Goal: Task Accomplishment & Management: Complete application form

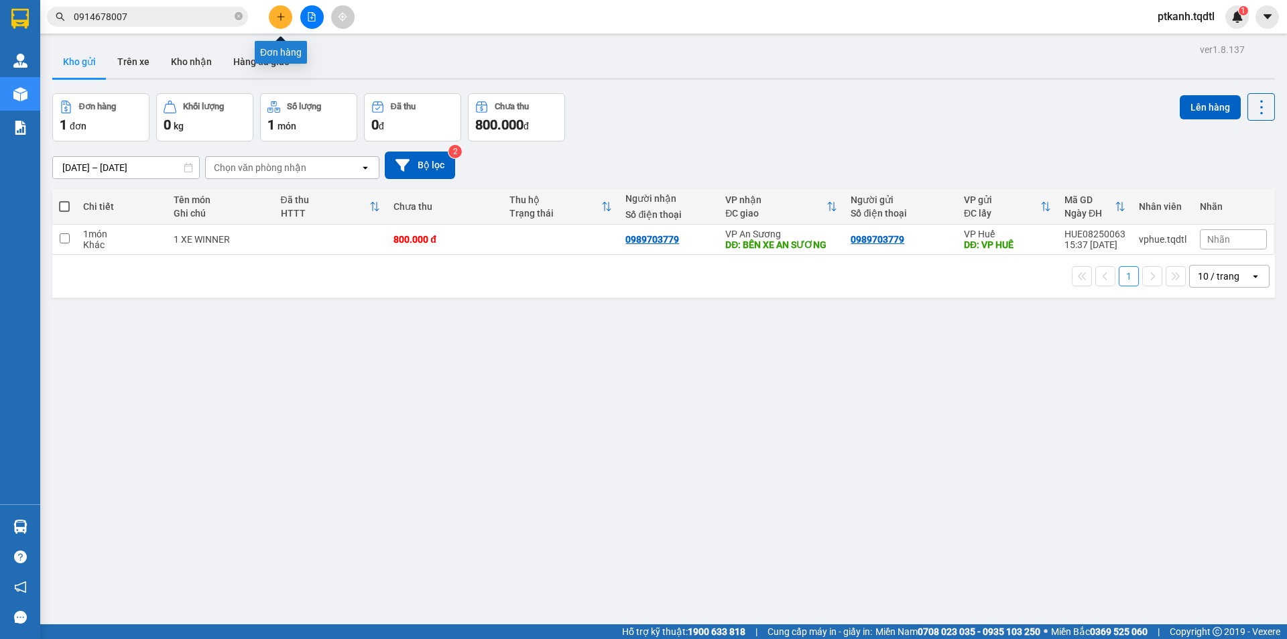
click at [286, 16] on button at bounding box center [280, 16] width 23 height 23
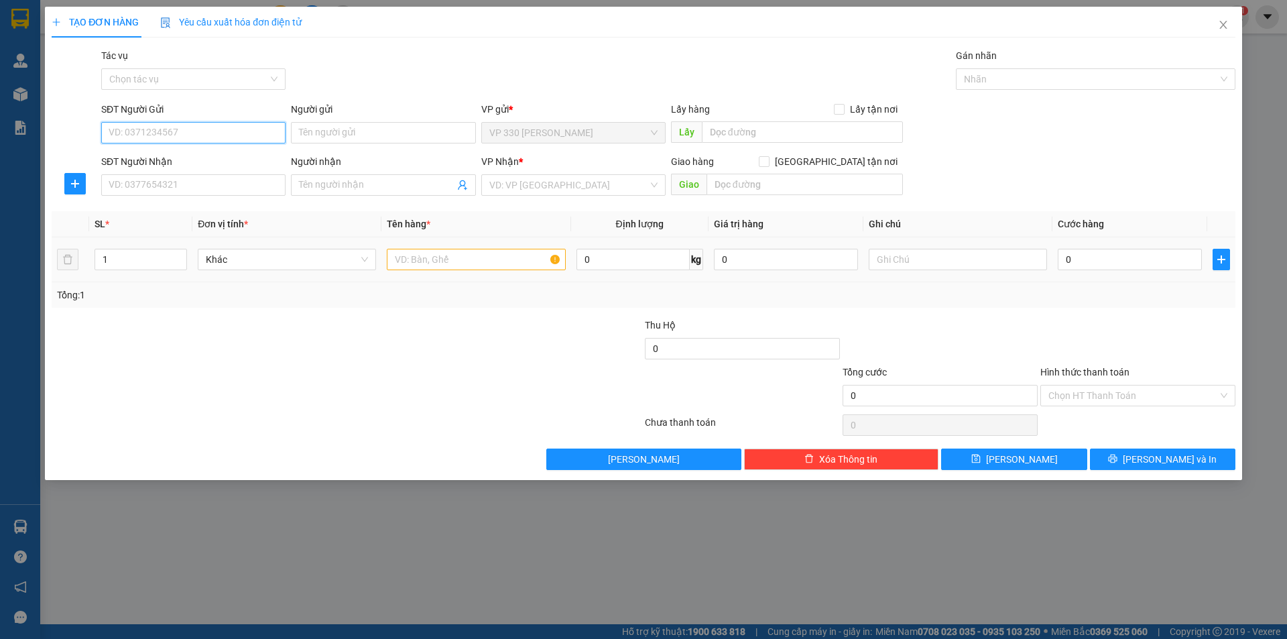
drag, startPoint x: 263, startPoint y: 133, endPoint x: 836, endPoint y: 275, distance: 589.9
click at [265, 133] on input "SĐT Người Gửi" at bounding box center [193, 132] width 184 height 21
type input "0915055178"
drag, startPoint x: 226, startPoint y: 187, endPoint x: 328, endPoint y: 187, distance: 101.9
click at [231, 187] on input "SĐT Người Nhận" at bounding box center [193, 184] width 184 height 21
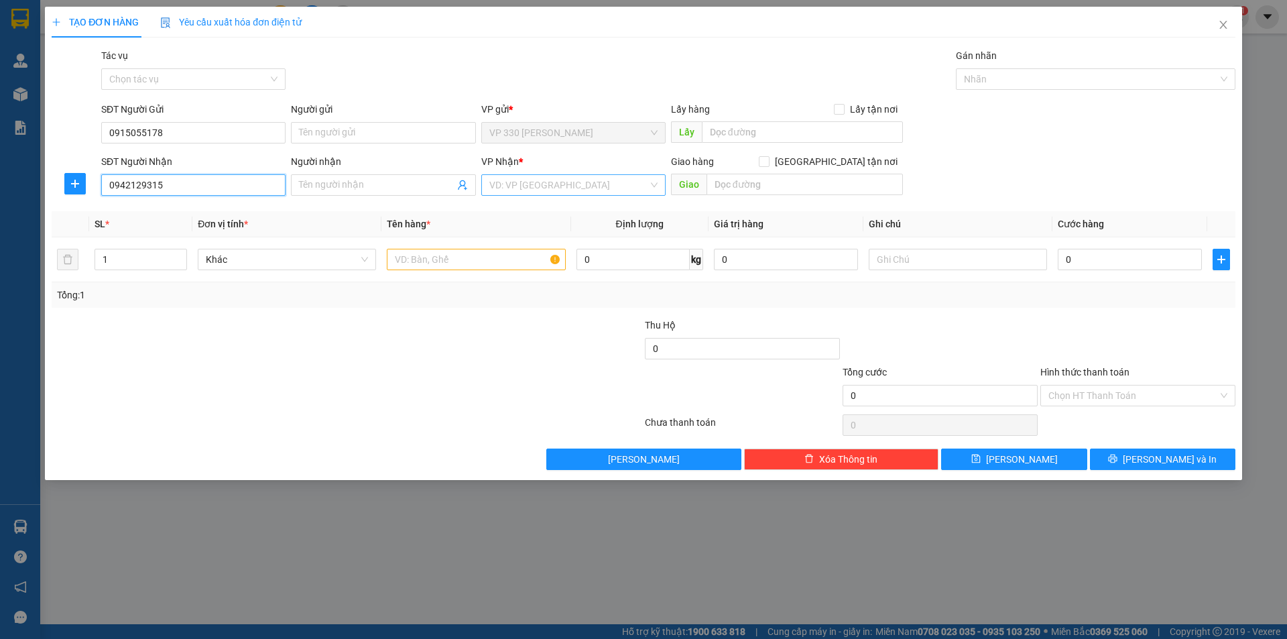
type input "0942129315"
click at [525, 182] on input "search" at bounding box center [568, 185] width 159 height 20
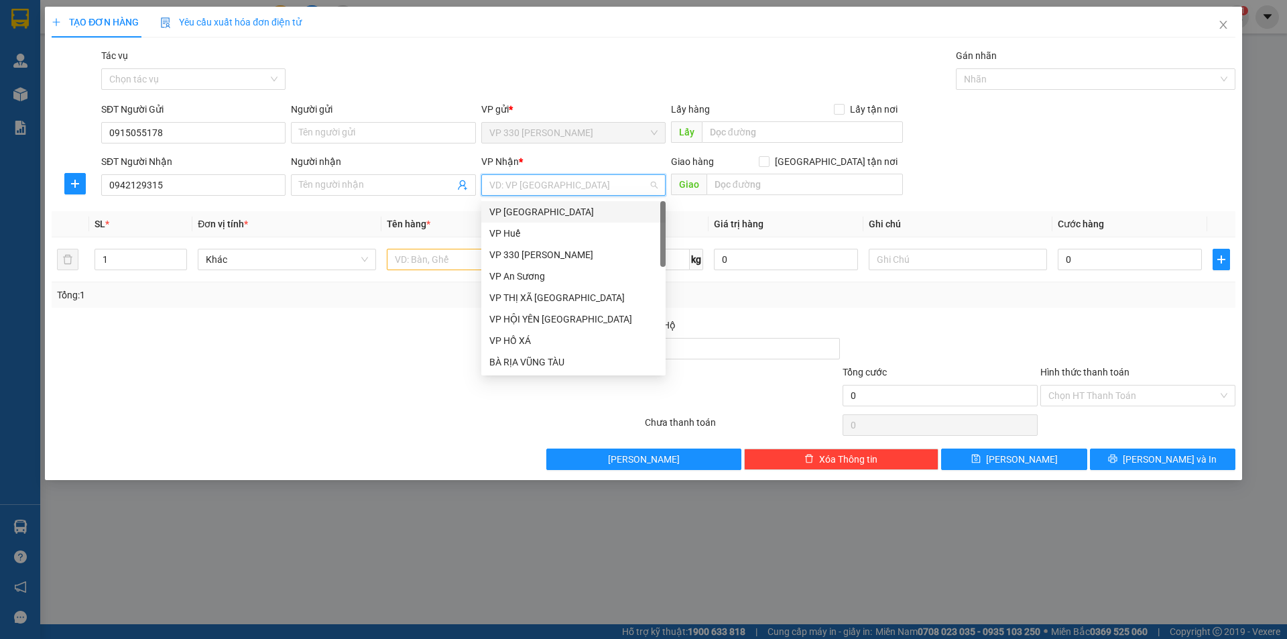
click at [527, 211] on div "VP [GEOGRAPHIC_DATA]" at bounding box center [573, 211] width 168 height 15
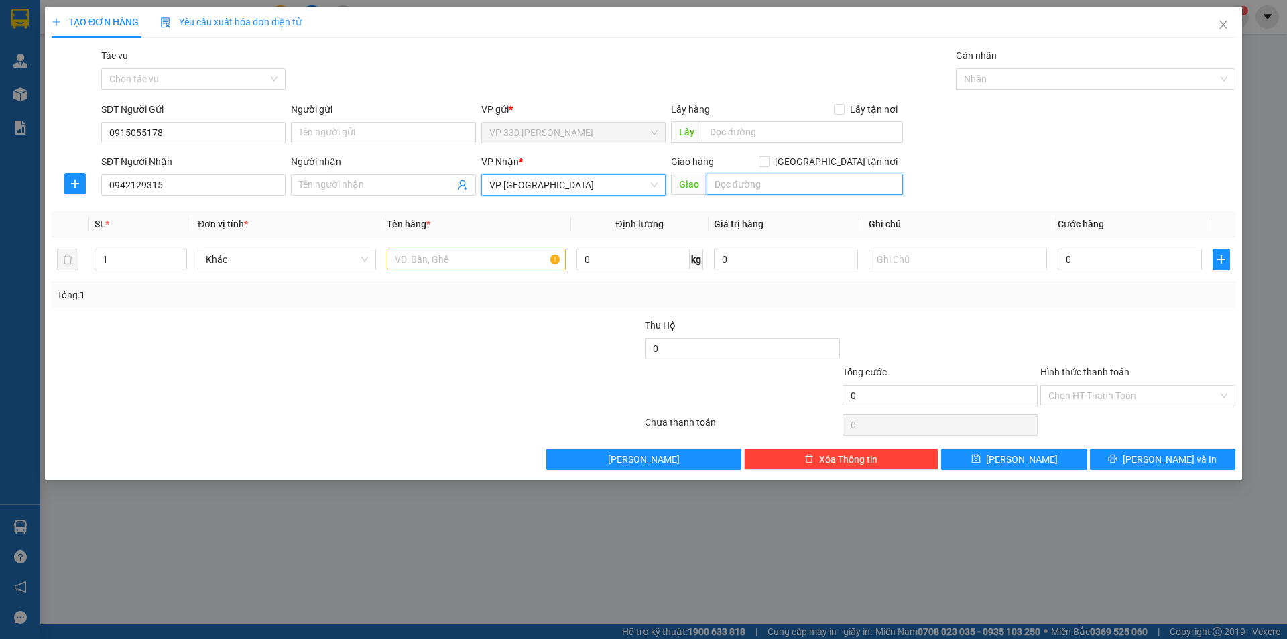
click at [783, 189] on input "text" at bounding box center [804, 184] width 196 height 21
type input "BX ĐỨC TRỌNG"
click at [458, 258] on input "text" at bounding box center [476, 259] width 178 height 21
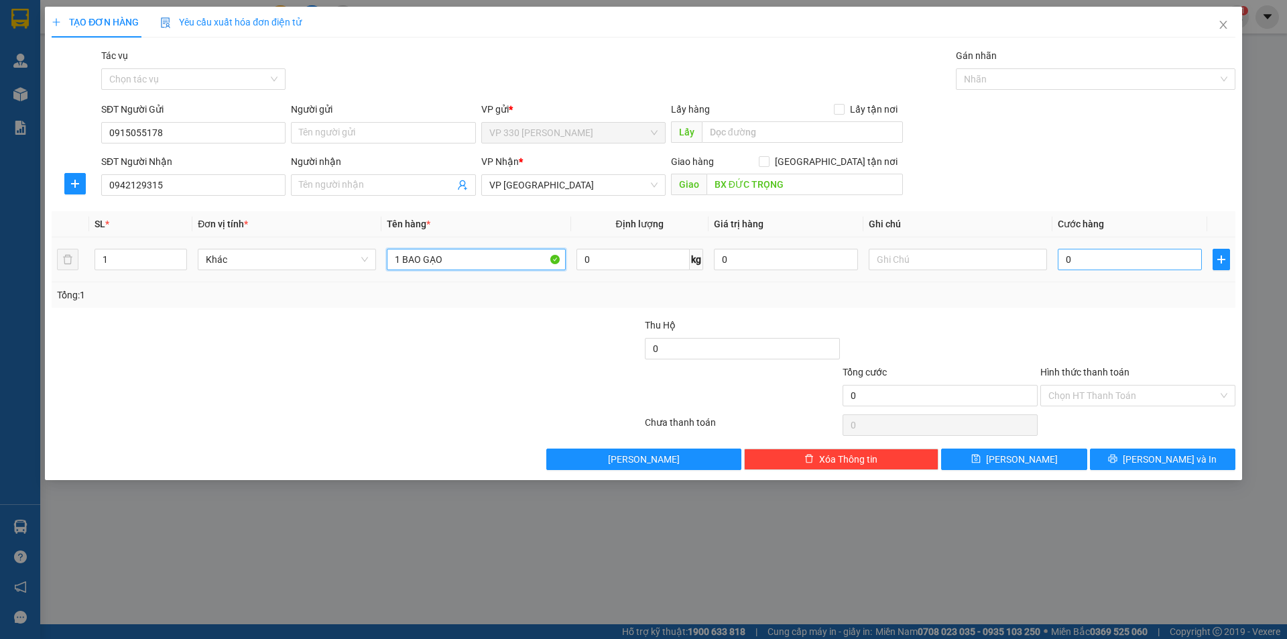
type input "1 BAO GẠO"
click at [1103, 257] on input "0" at bounding box center [1130, 259] width 144 height 21
type input "1"
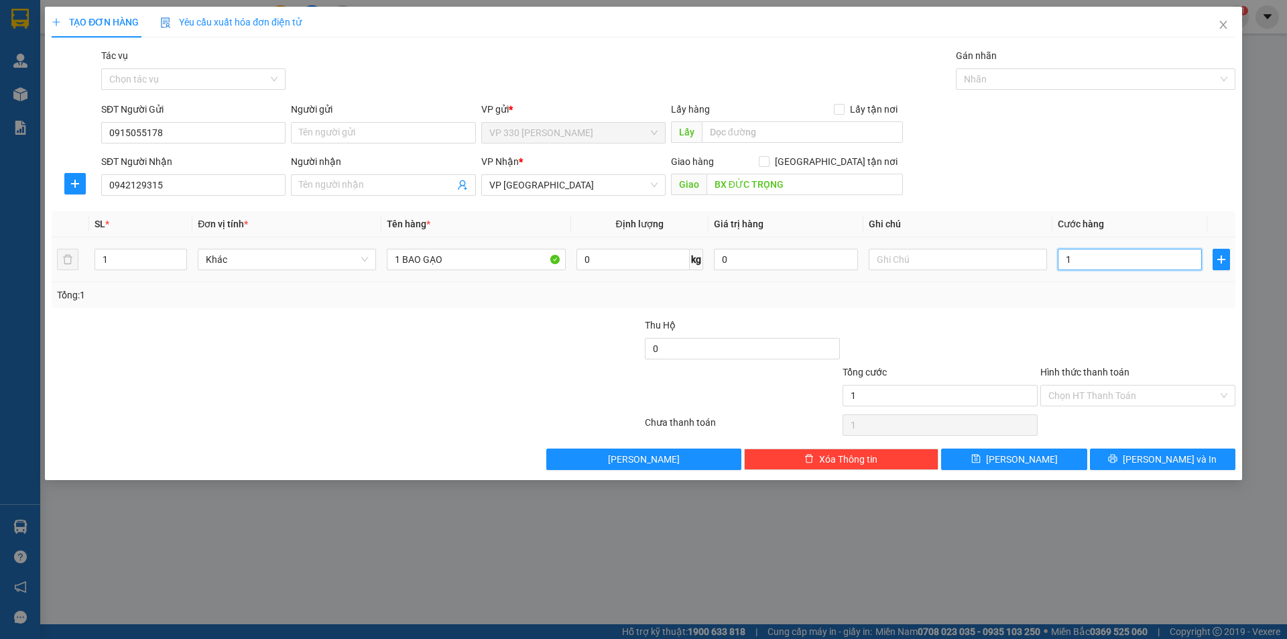
type input "10"
type input "100"
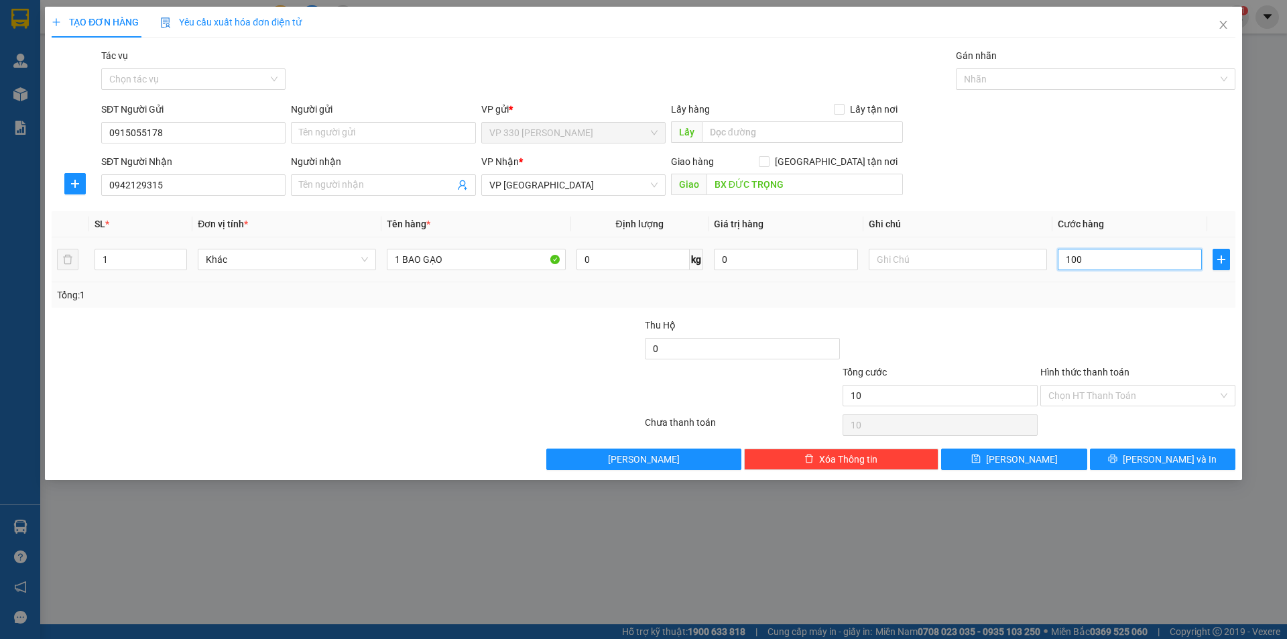
type input "100"
type input "1.000"
type input "10.000"
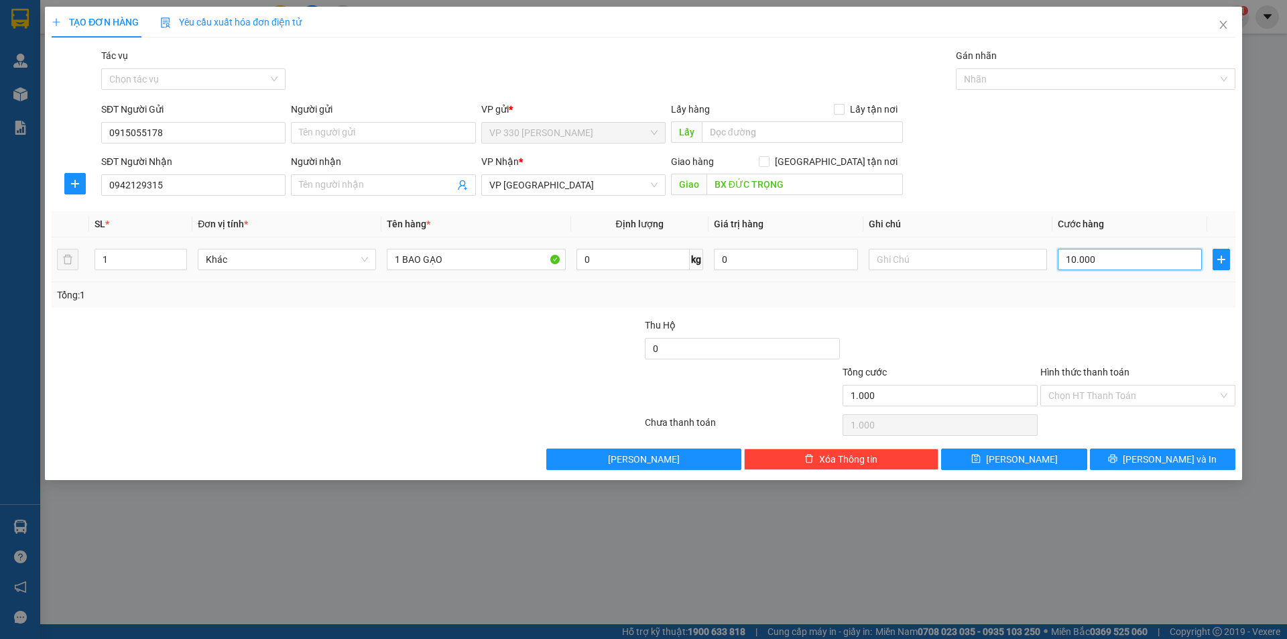
type input "10.000"
type input "100.000"
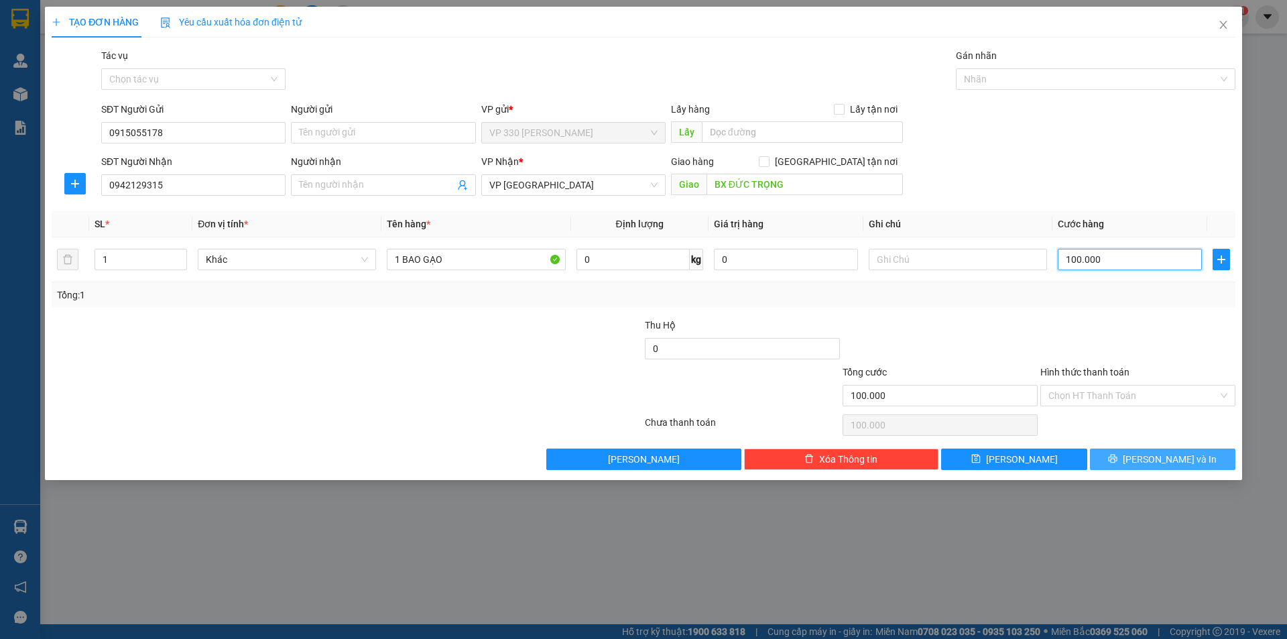
type input "100.000"
click at [1117, 456] on icon "printer" at bounding box center [1112, 458] width 9 height 9
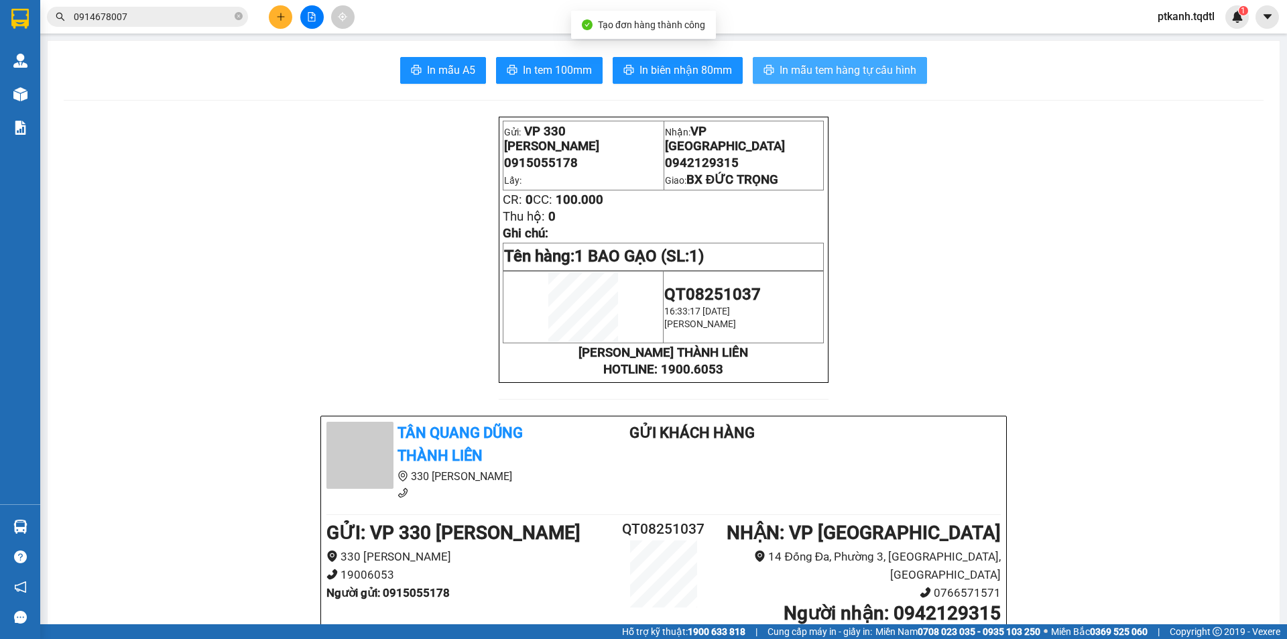
click at [794, 76] on span "In mẫu tem hàng tự cấu hình" at bounding box center [848, 70] width 137 height 17
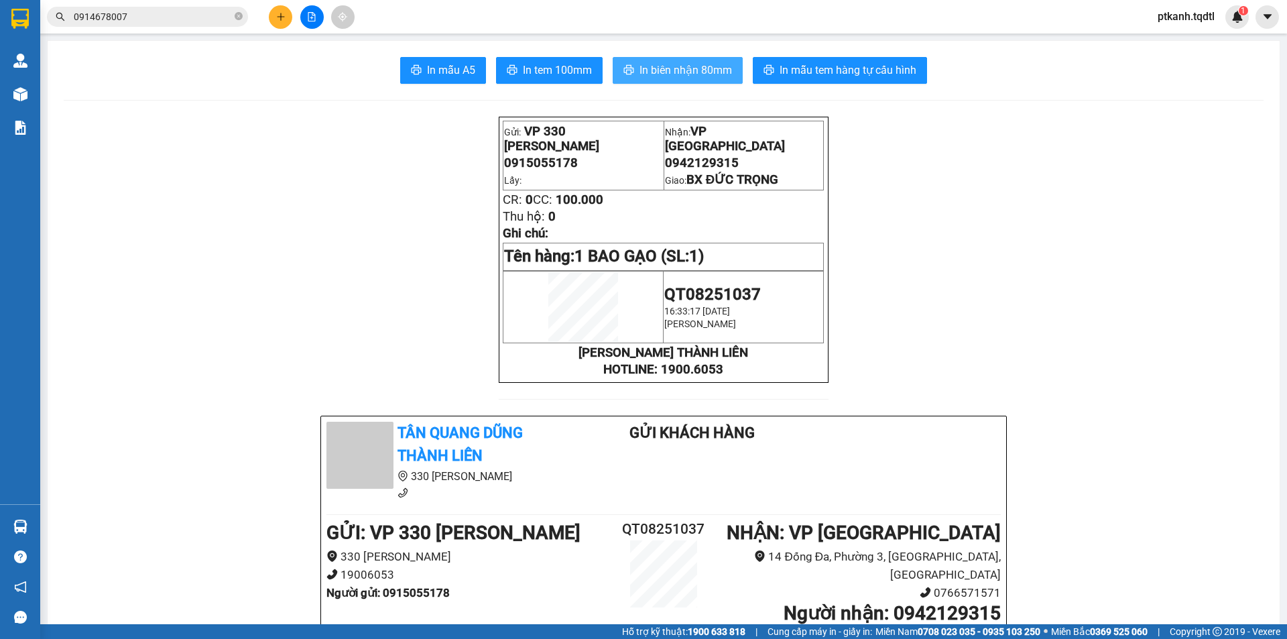
drag, startPoint x: 694, startPoint y: 72, endPoint x: 588, endPoint y: 0, distance: 128.5
click at [693, 71] on span "In biên nhận 80mm" at bounding box center [685, 70] width 92 height 17
click at [204, 19] on input "0914678007" at bounding box center [153, 16] width 158 height 15
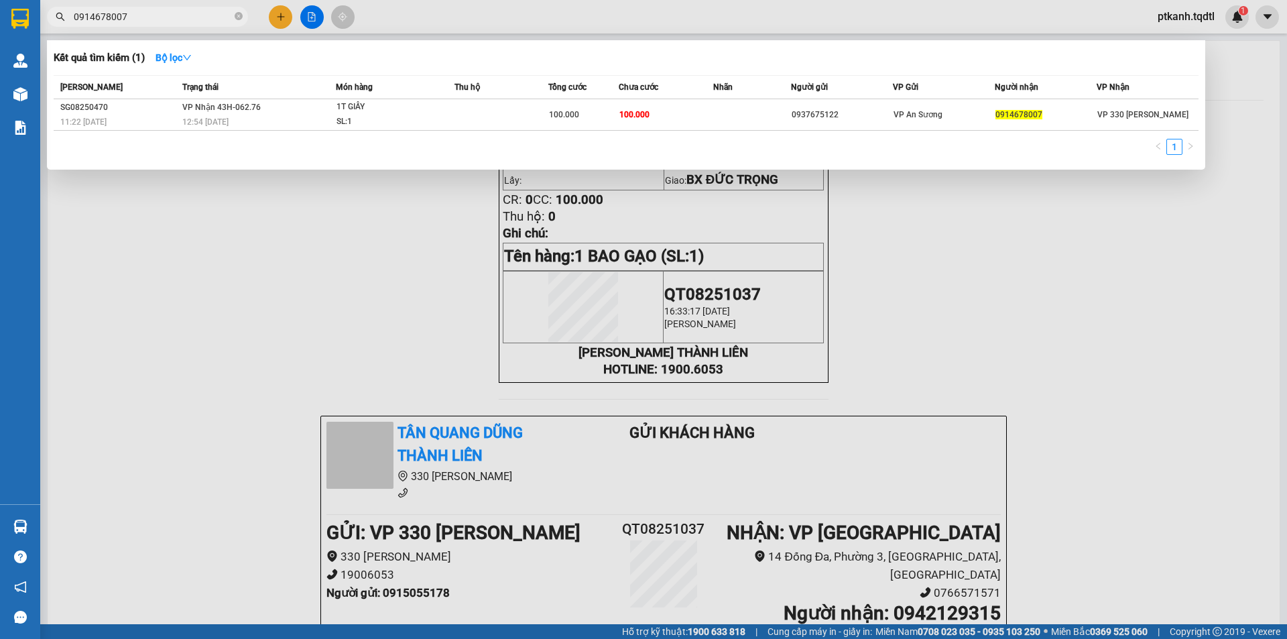
click at [204, 19] on input "0914678007" at bounding box center [153, 16] width 158 height 15
type input "0352643038"
drag, startPoint x: 273, startPoint y: 259, endPoint x: 416, endPoint y: 356, distance: 172.3
click at [275, 260] on div at bounding box center [643, 319] width 1287 height 639
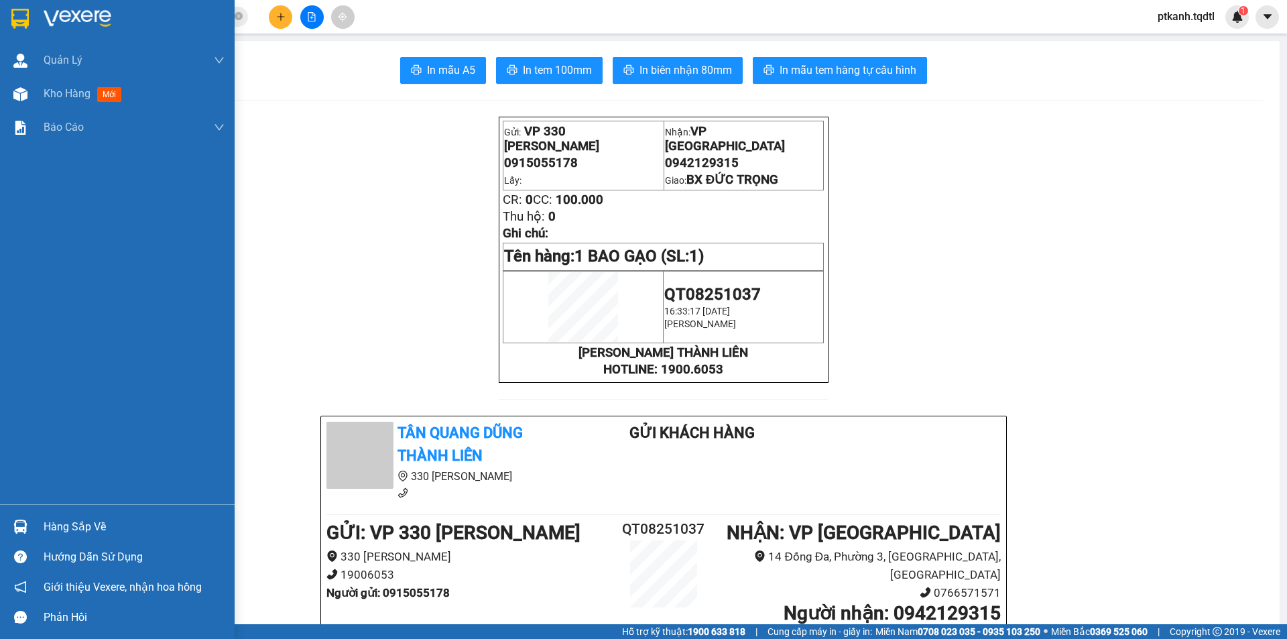
drag, startPoint x: 54, startPoint y: 532, endPoint x: 157, endPoint y: 538, distance: 102.8
click at [61, 532] on div "Hàng sắp về" at bounding box center [134, 527] width 181 height 20
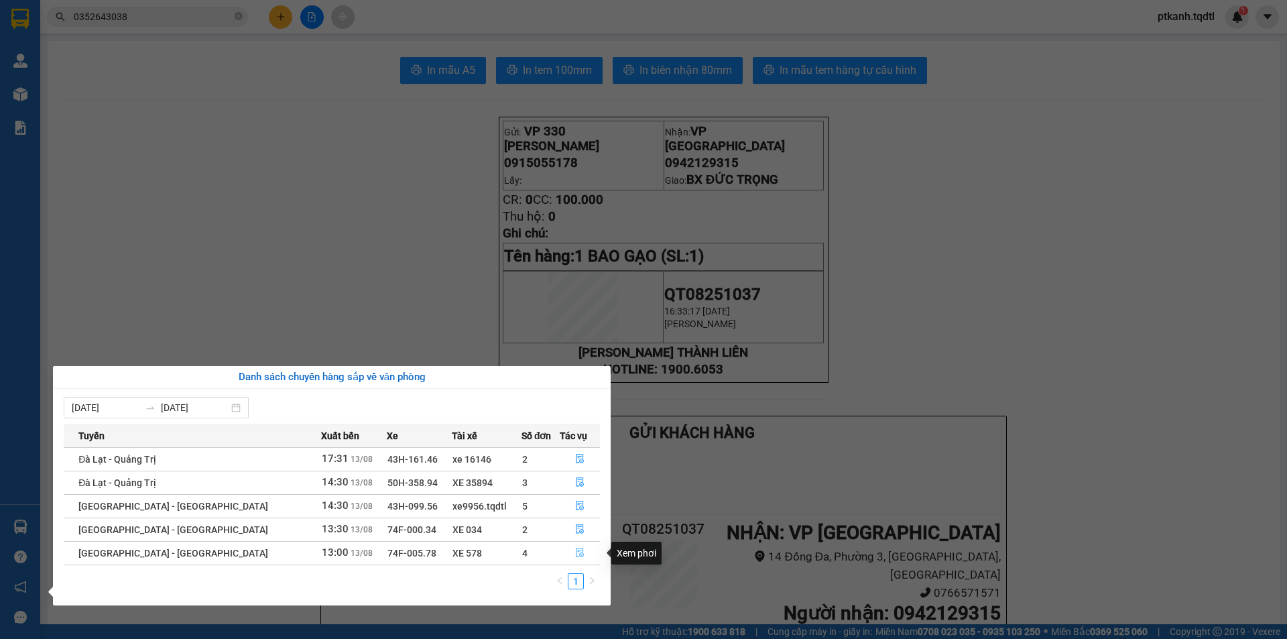
click at [575, 553] on icon "file-done" at bounding box center [579, 552] width 9 height 9
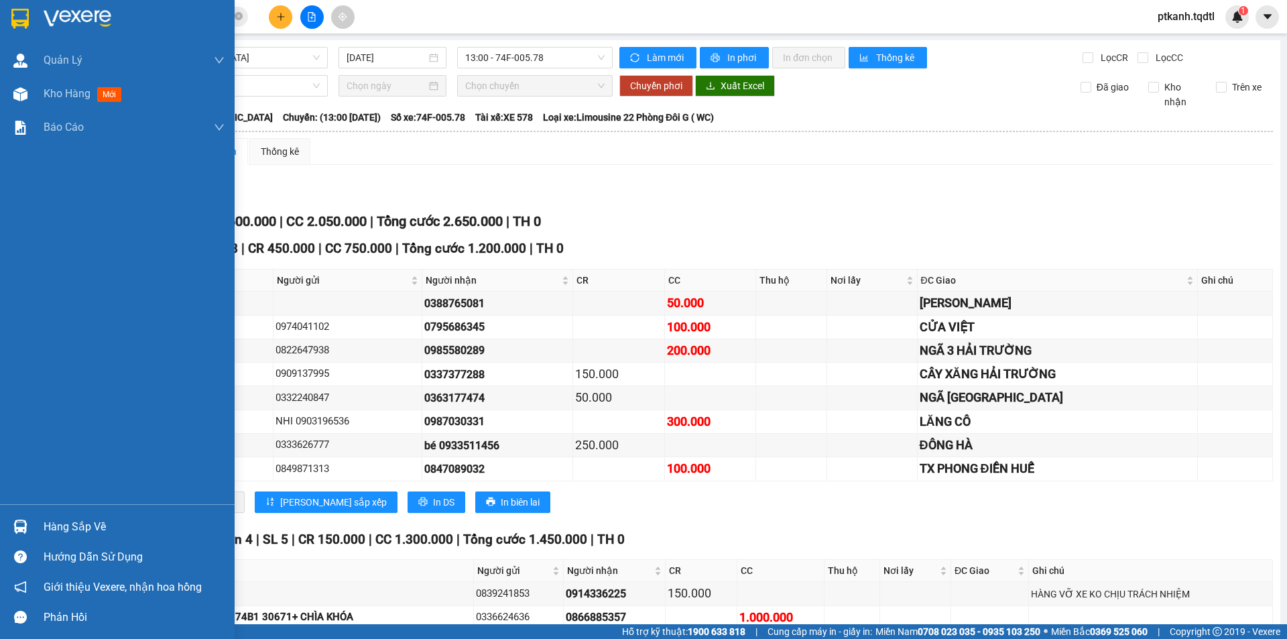
click at [41, 528] on div "Hàng sắp về" at bounding box center [117, 526] width 235 height 30
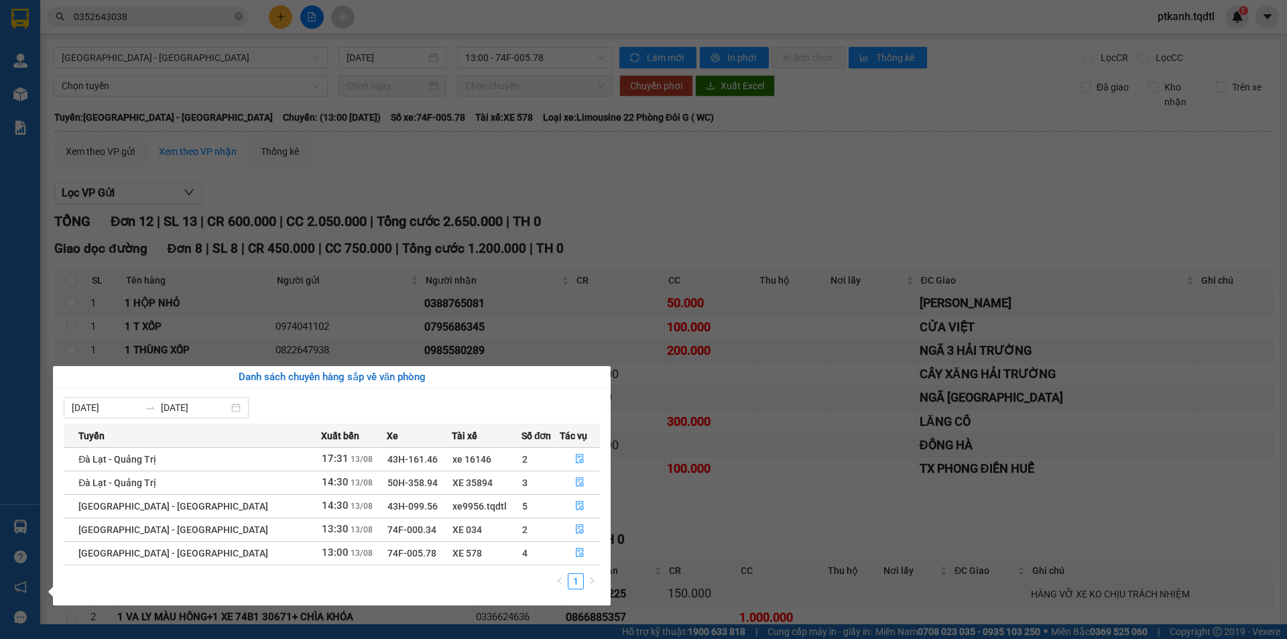
click at [696, 505] on section "Kết quả tìm kiếm ( 1 ) Bộ lọc Mã ĐH Trạng thái Món hàng Thu hộ Tổng cước Chưa c…" at bounding box center [643, 319] width 1287 height 639
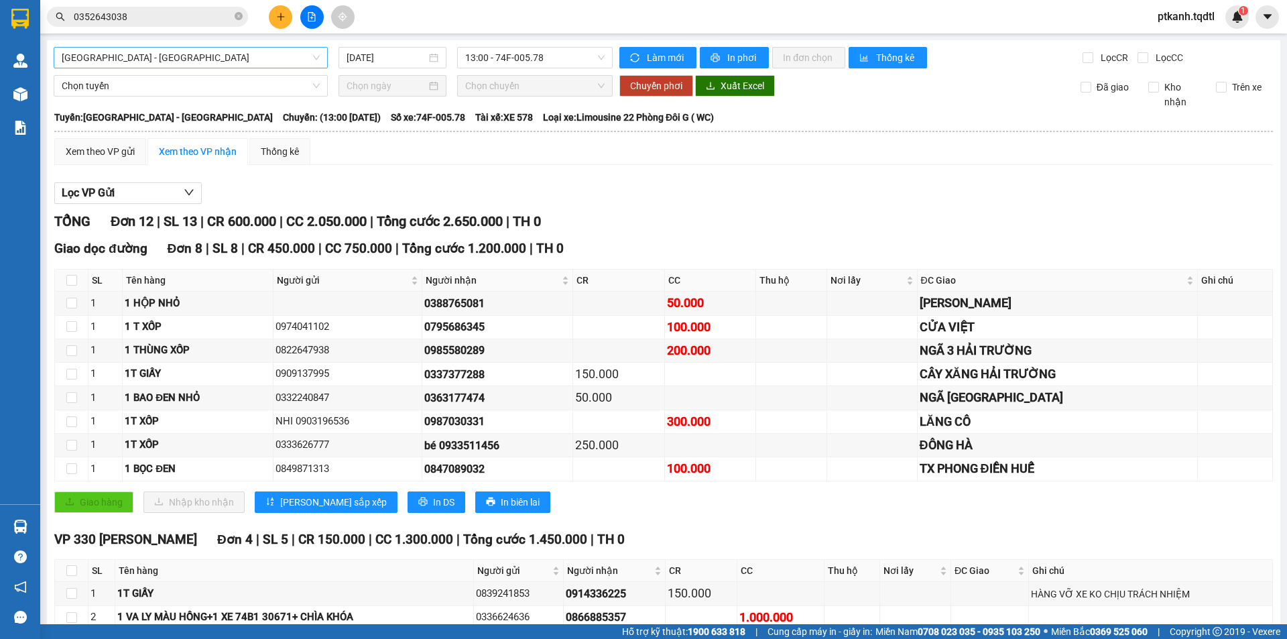
drag, startPoint x: 319, startPoint y: 53, endPoint x: 318, endPoint y: 63, distance: 10.1
click at [319, 54] on div "[GEOGRAPHIC_DATA] - [GEOGRAPHIC_DATA]" at bounding box center [191, 57] width 274 height 21
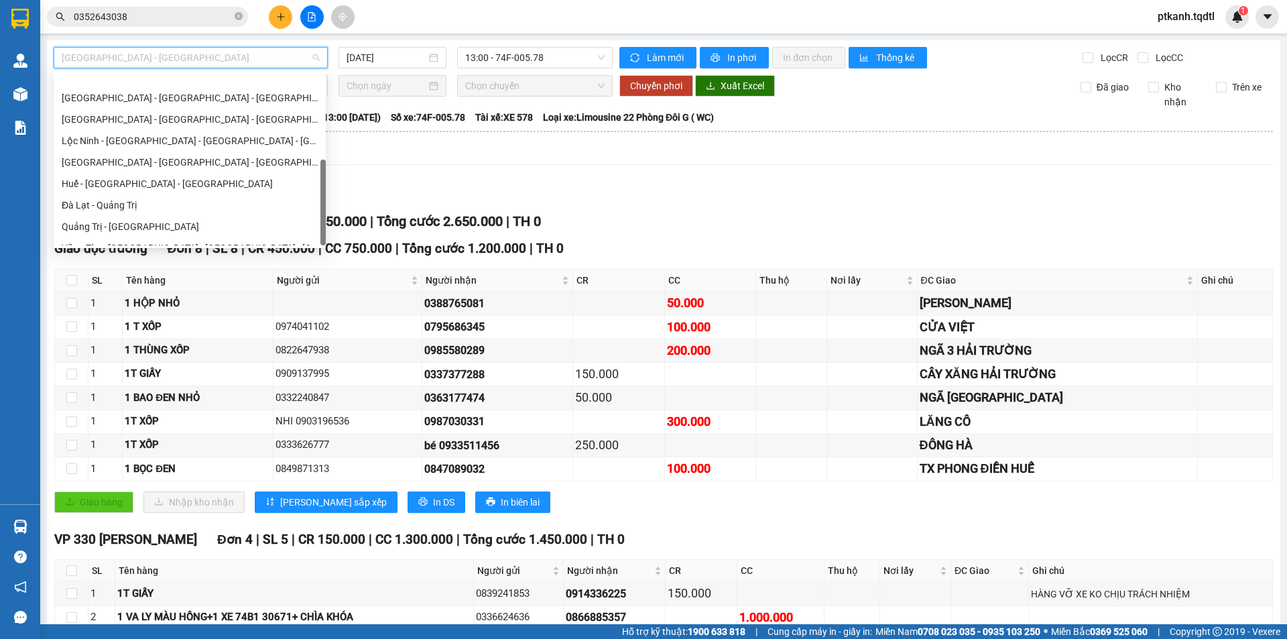
scroll to position [236, 0]
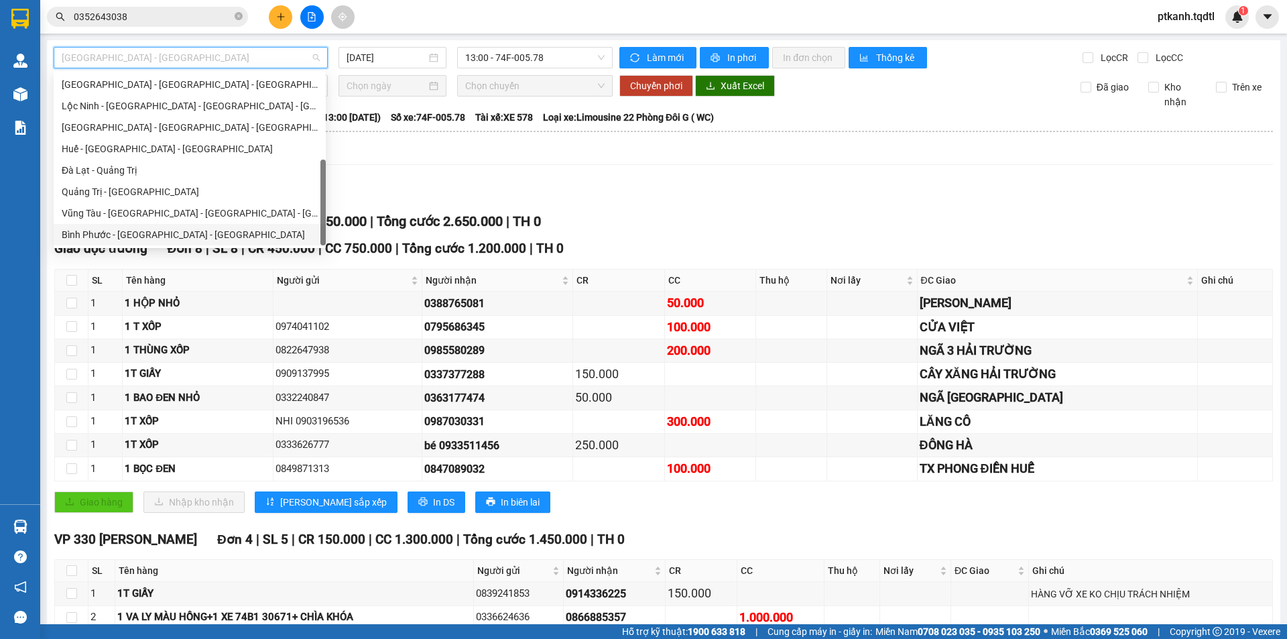
click at [261, 236] on div "Bình Phước - [GEOGRAPHIC_DATA] - [GEOGRAPHIC_DATA]" at bounding box center [190, 234] width 256 height 15
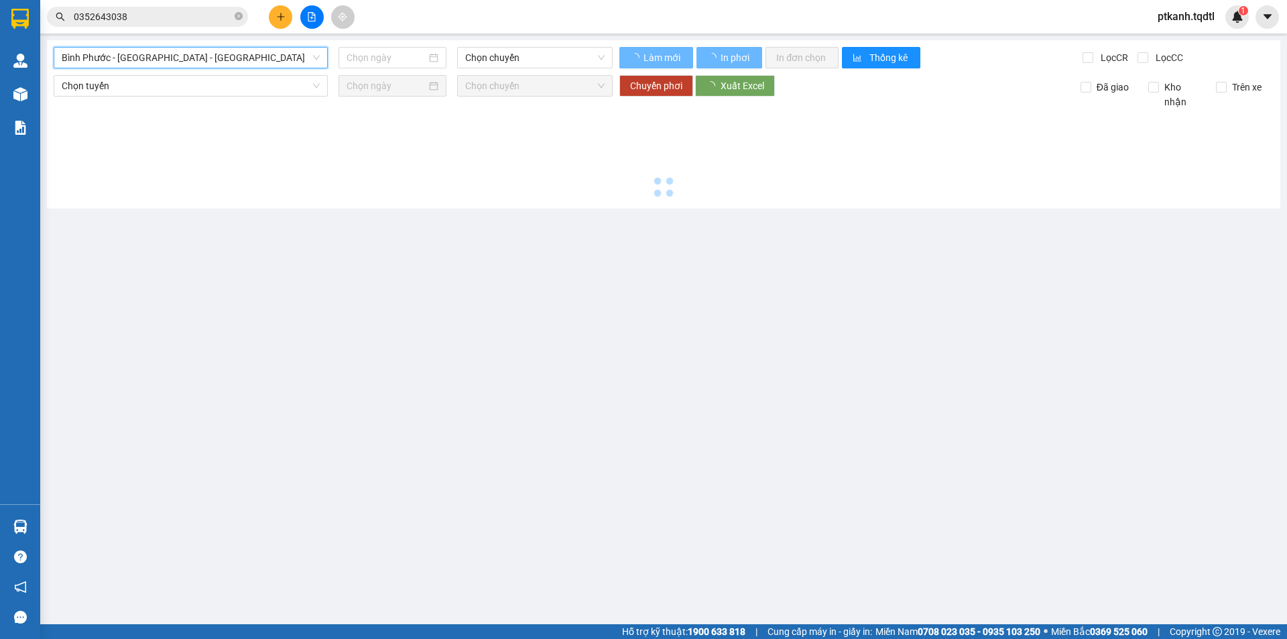
type input "[DATE]"
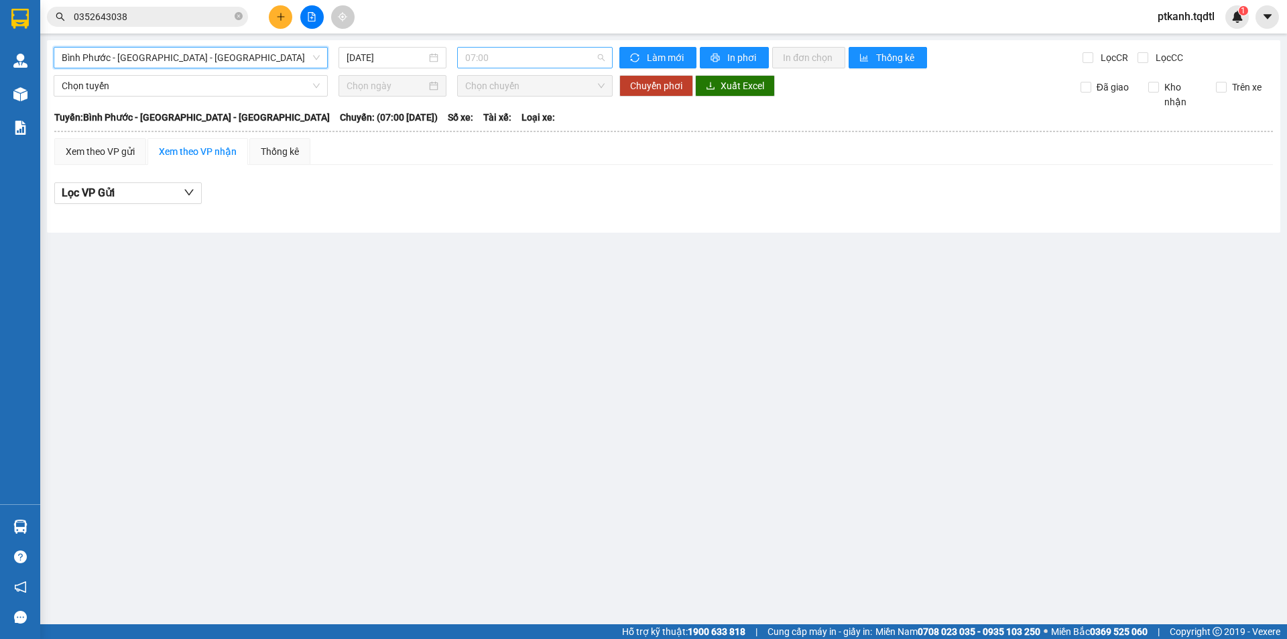
click at [551, 60] on span "07:00" at bounding box center [534, 58] width 139 height 20
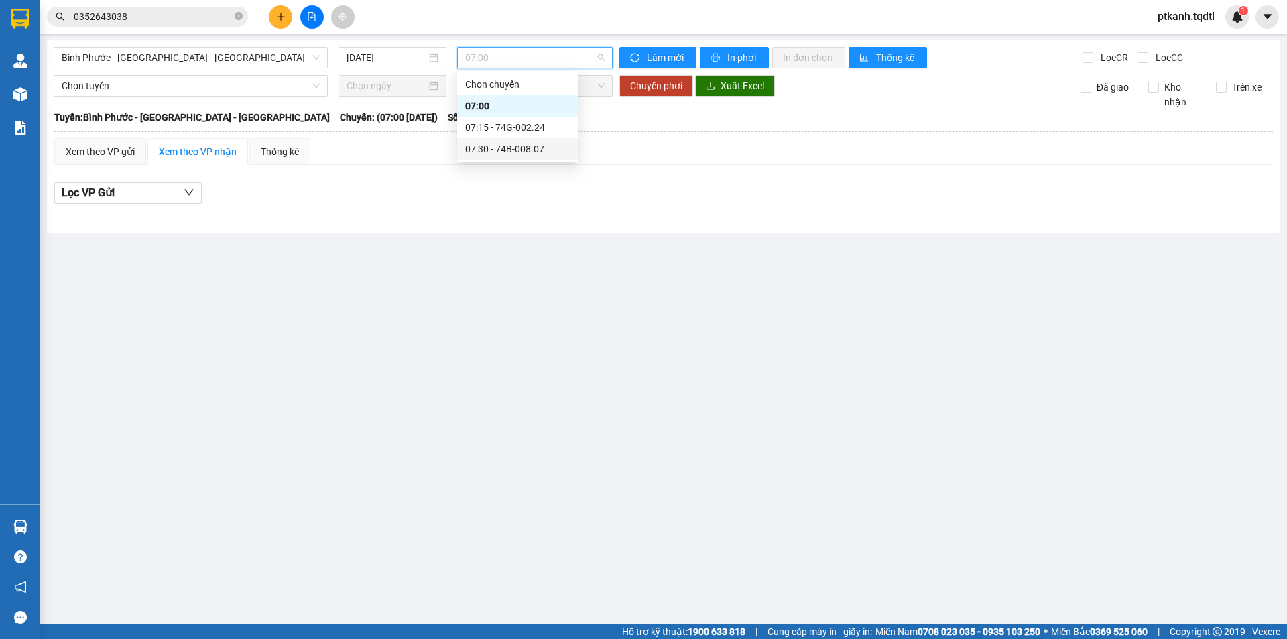
click at [530, 149] on div "07:30 - 74B-008.07" at bounding box center [517, 148] width 105 height 15
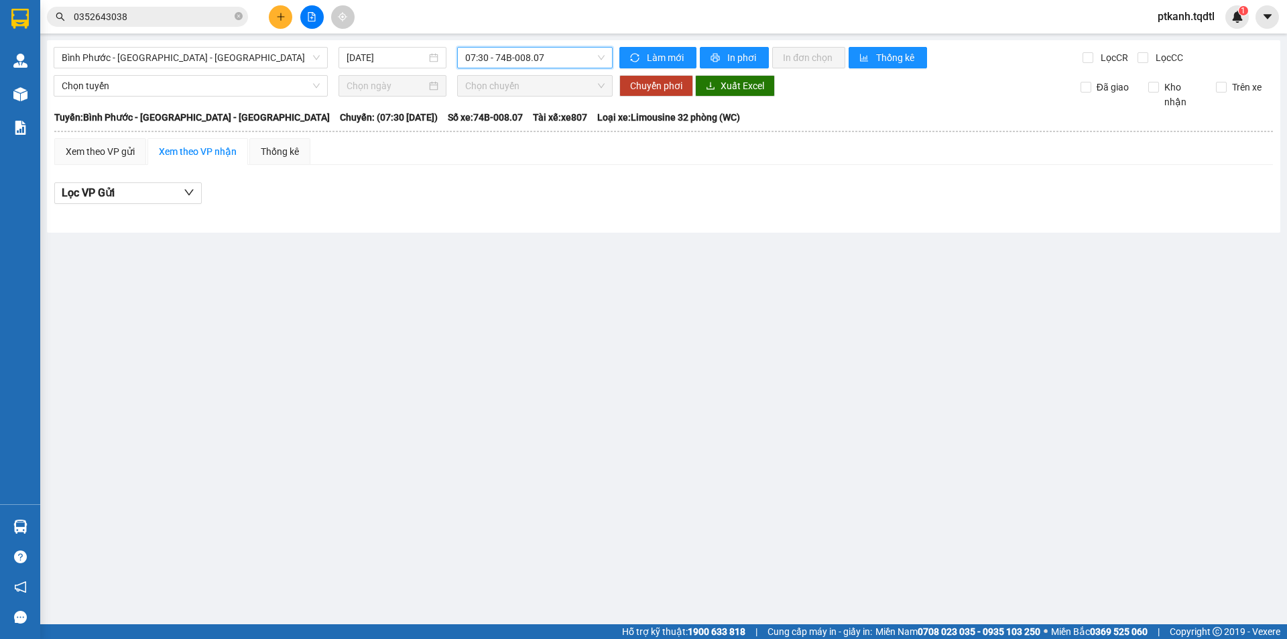
drag, startPoint x: 543, startPoint y: 50, endPoint x: 558, endPoint y: 67, distance: 22.3
click at [545, 52] on span "07:30 - 74B-008.07" at bounding box center [534, 58] width 139 height 20
click at [556, 125] on div "07:15 - 74G-002.24" at bounding box center [517, 127] width 105 height 15
drag, startPoint x: 64, startPoint y: 532, endPoint x: 70, endPoint y: 533, distance: 6.7
click at [70, 533] on main "Bình Phước - [GEOGRAPHIC_DATA] - [GEOGRAPHIC_DATA] [DATE] 07:15 - 74G-002.24 Là…" at bounding box center [643, 312] width 1287 height 624
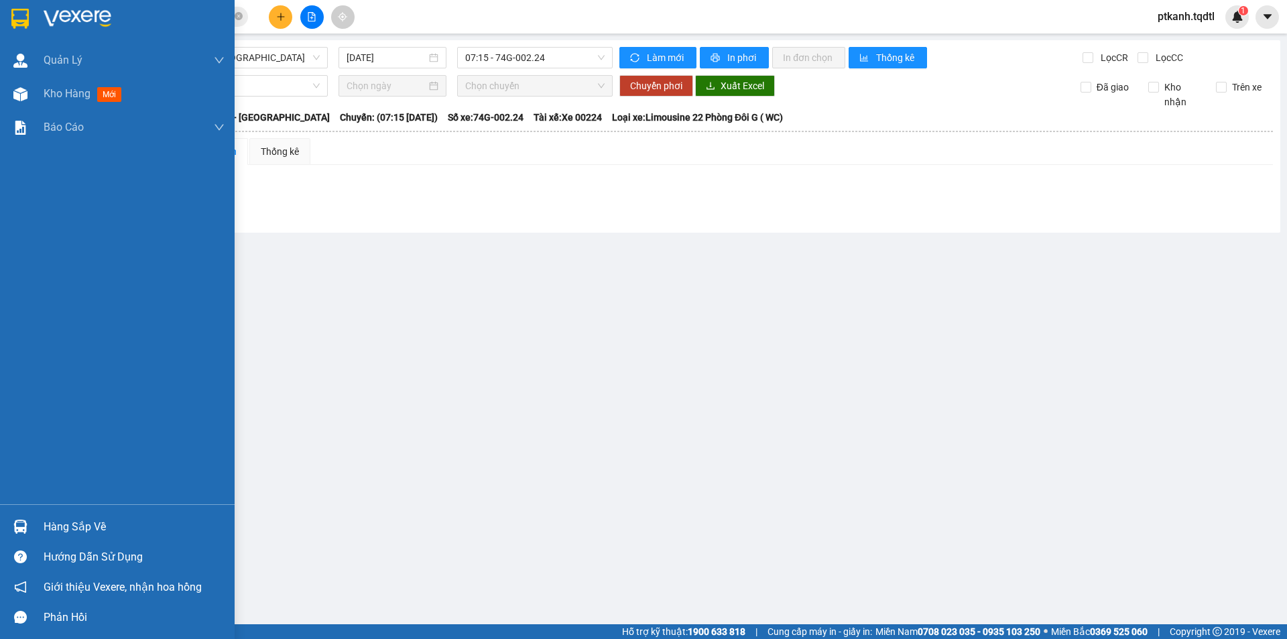
click at [17, 532] on img at bounding box center [20, 526] width 14 height 14
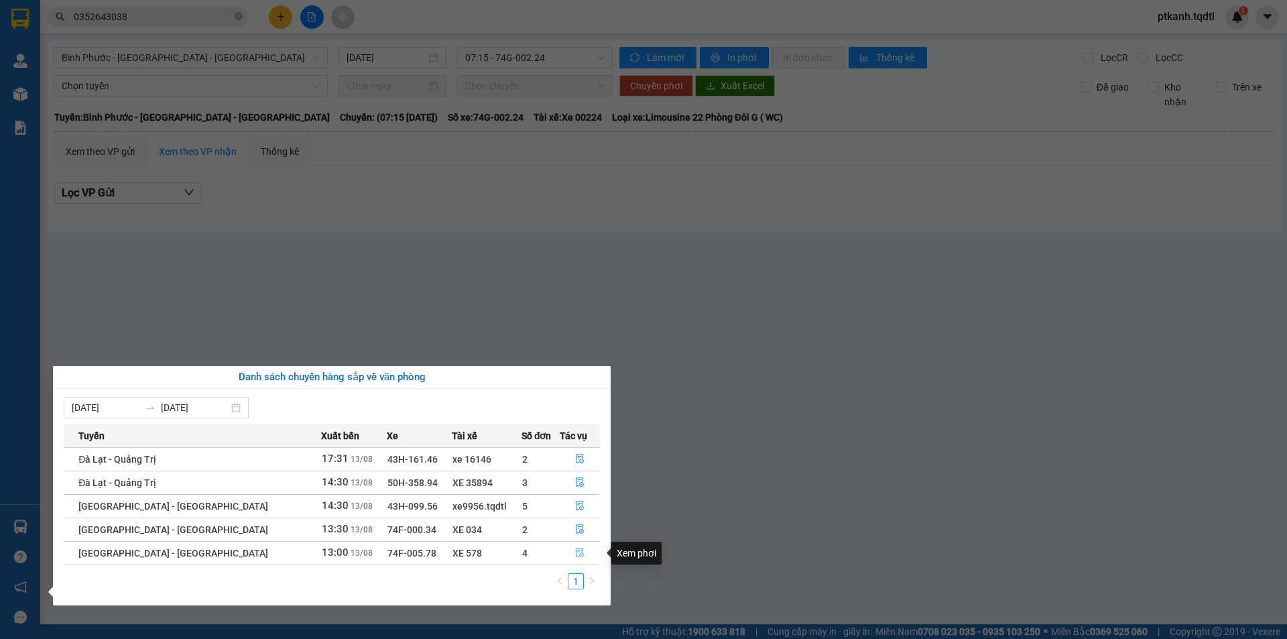
click at [575, 550] on icon "file-done" at bounding box center [579, 552] width 9 height 9
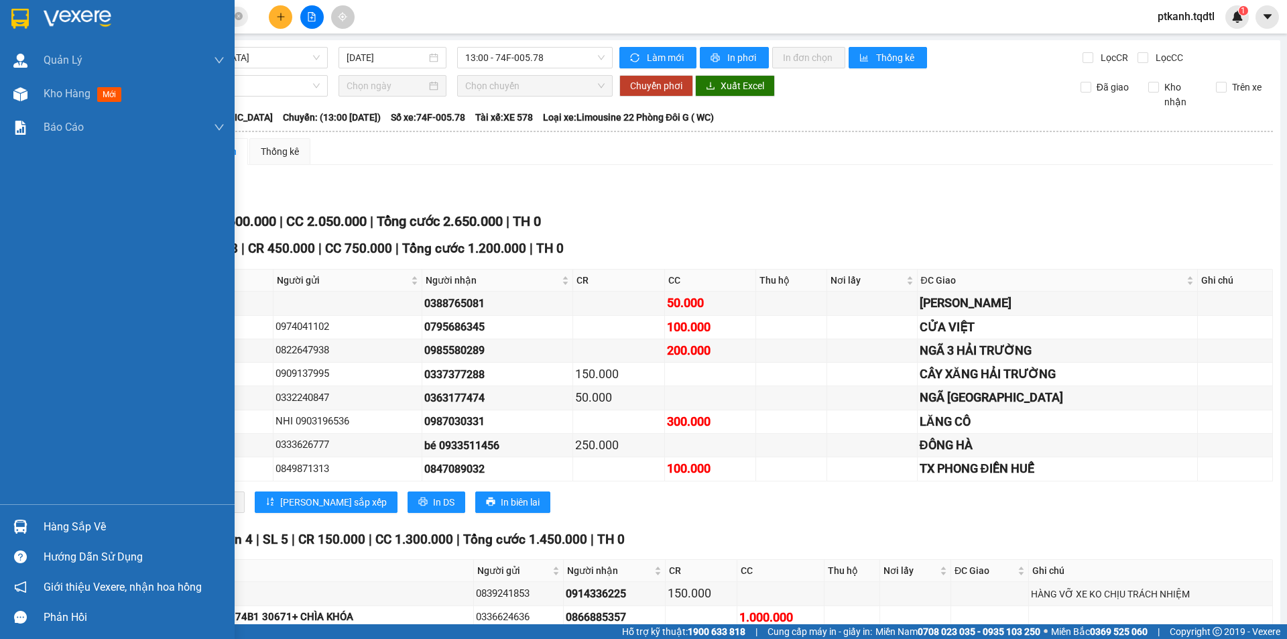
click at [48, 527] on div "Hàng sắp về" at bounding box center [134, 527] width 181 height 20
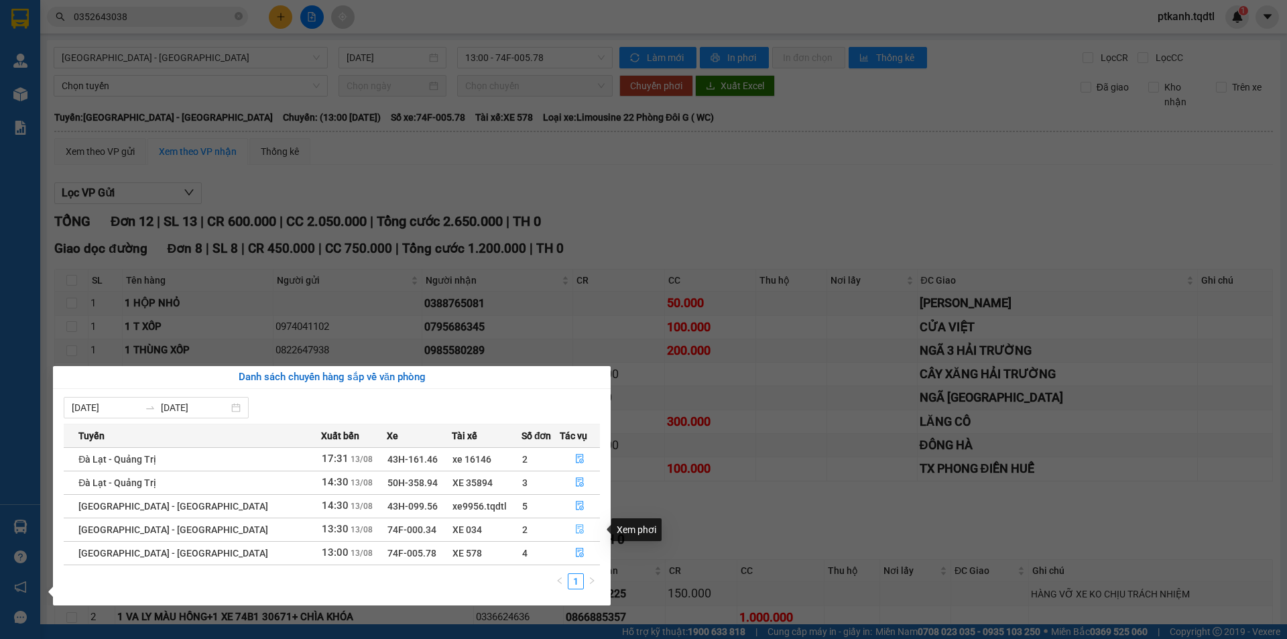
click at [575, 529] on icon "file-done" at bounding box center [579, 528] width 9 height 9
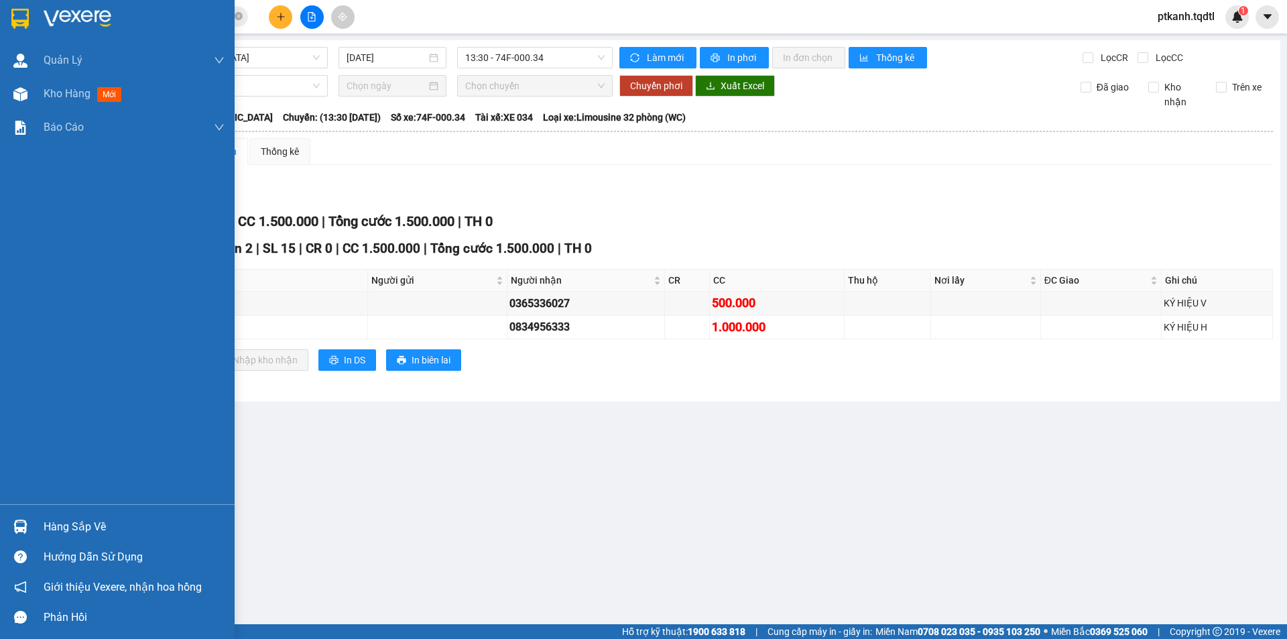
drag, startPoint x: 23, startPoint y: 528, endPoint x: 104, endPoint y: 548, distance: 83.4
click at [23, 527] on img at bounding box center [20, 526] width 14 height 14
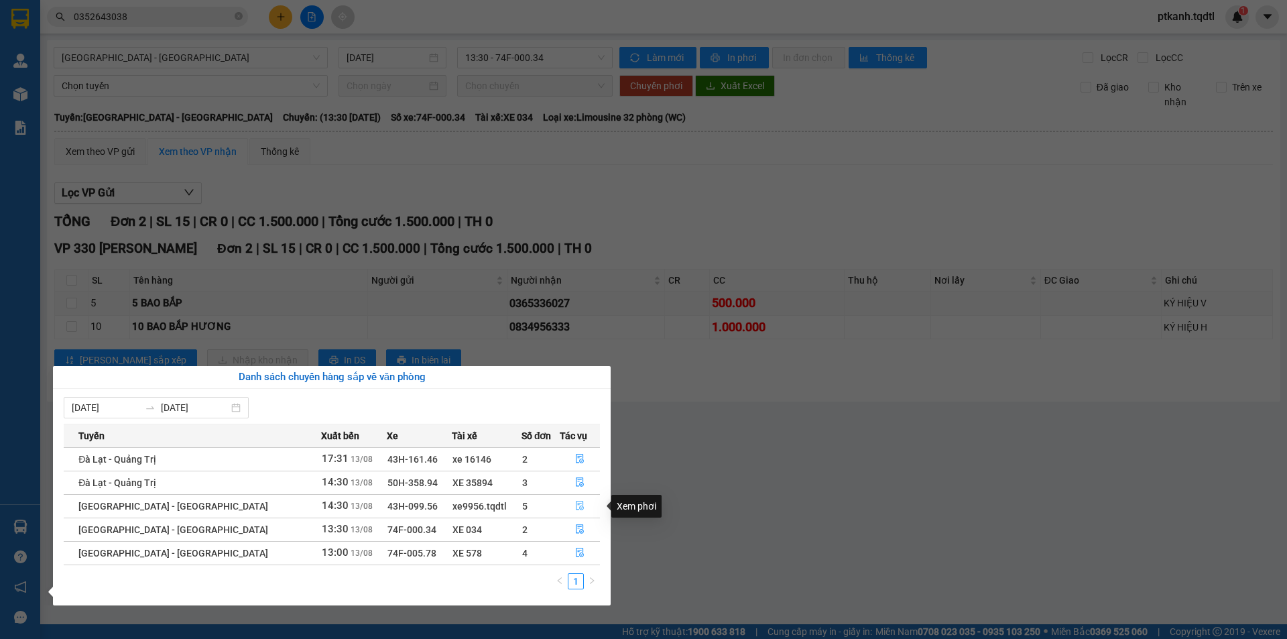
click at [576, 503] on icon "file-done" at bounding box center [580, 505] width 8 height 9
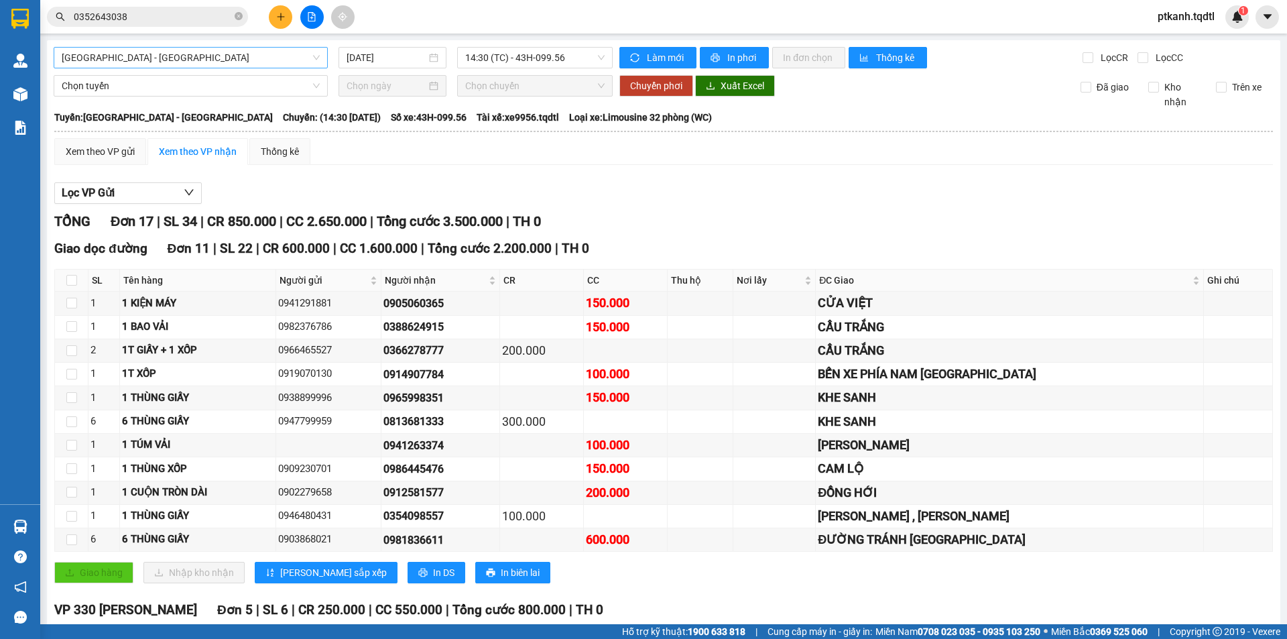
scroll to position [107, 0]
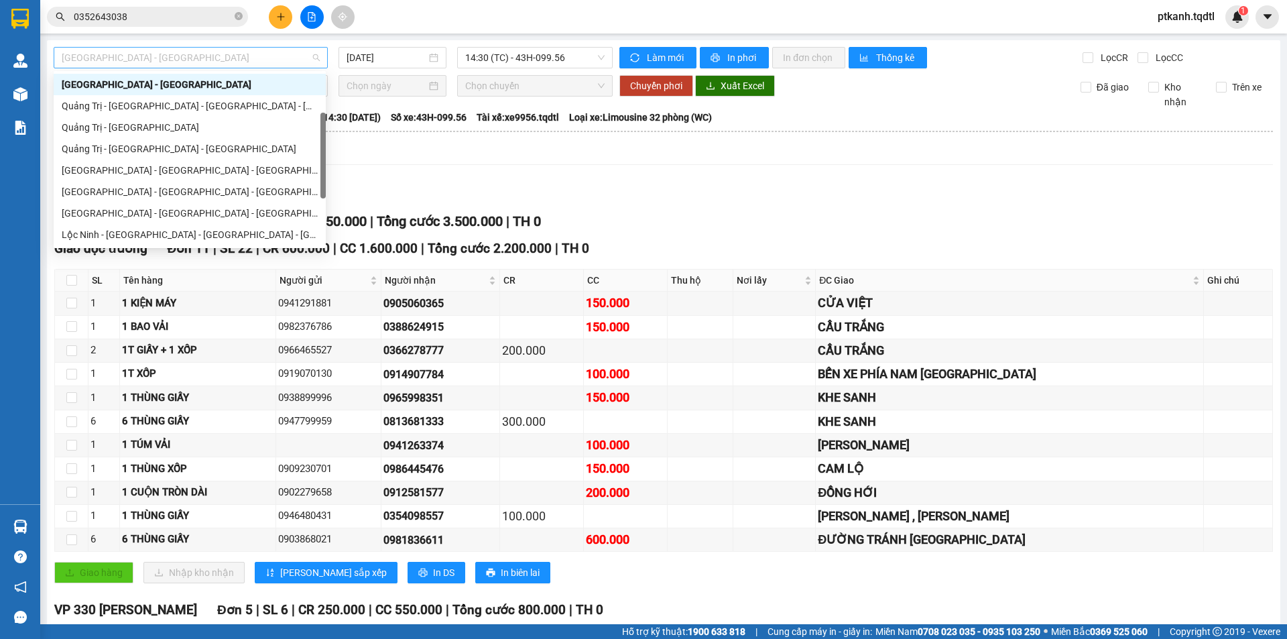
click at [309, 52] on span "[GEOGRAPHIC_DATA] - [GEOGRAPHIC_DATA]" at bounding box center [191, 58] width 258 height 20
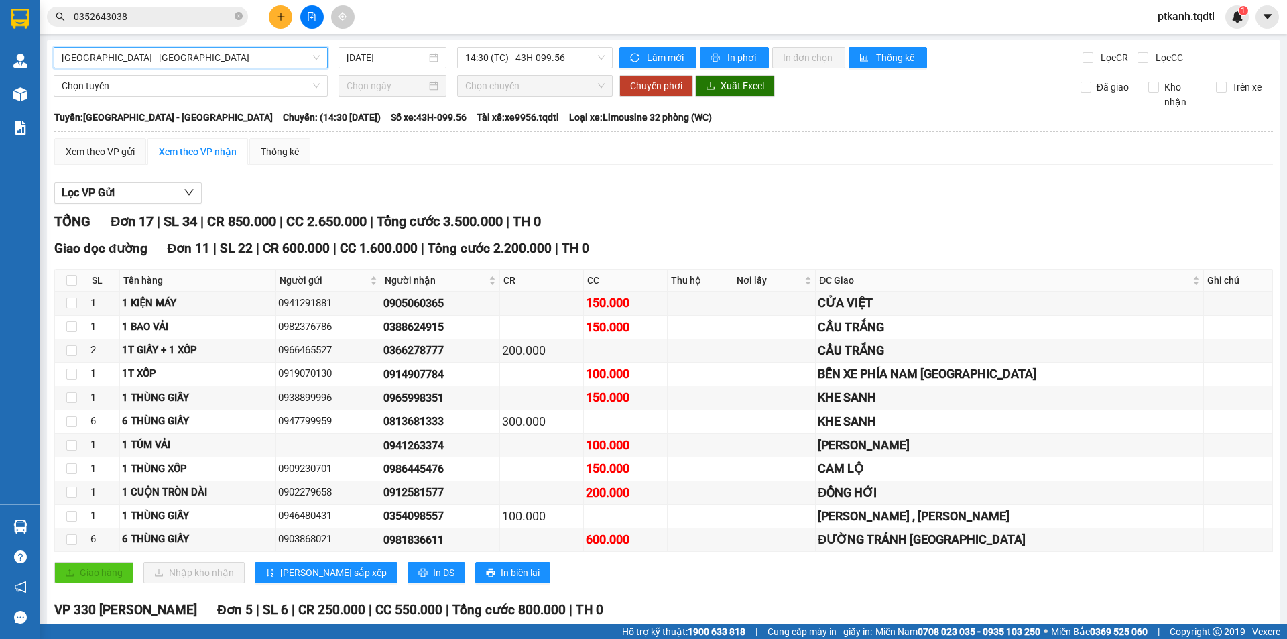
click at [309, 52] on span "[GEOGRAPHIC_DATA] - [GEOGRAPHIC_DATA]" at bounding box center [191, 58] width 258 height 20
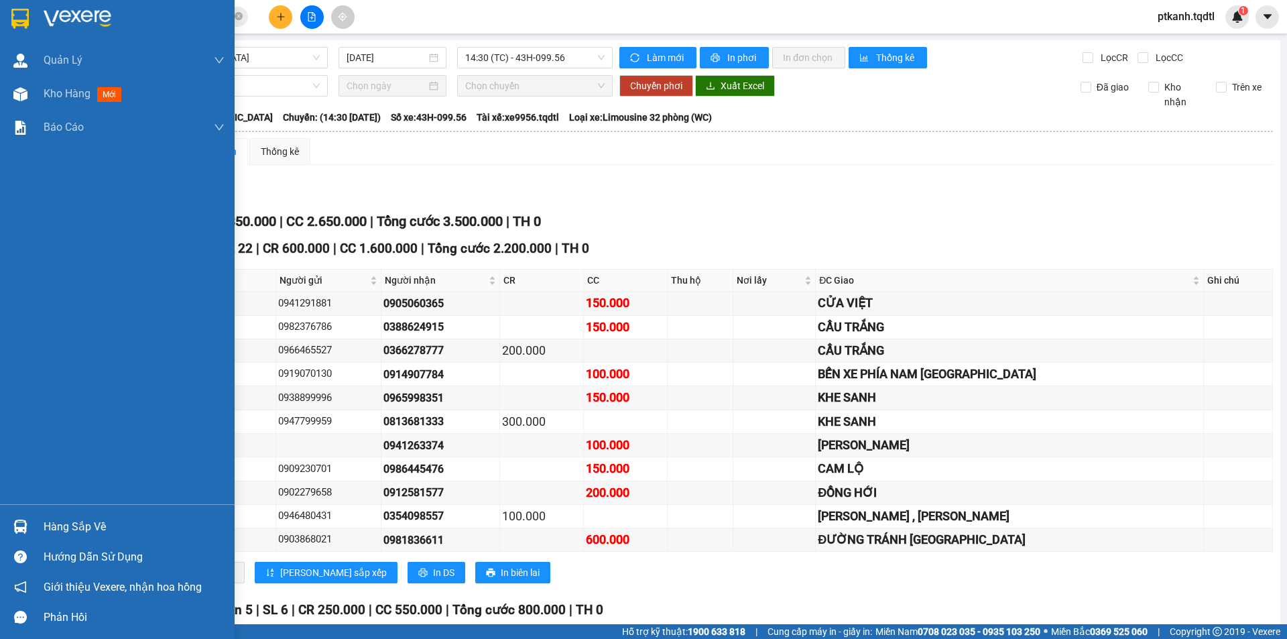
click at [23, 530] on img at bounding box center [20, 526] width 14 height 14
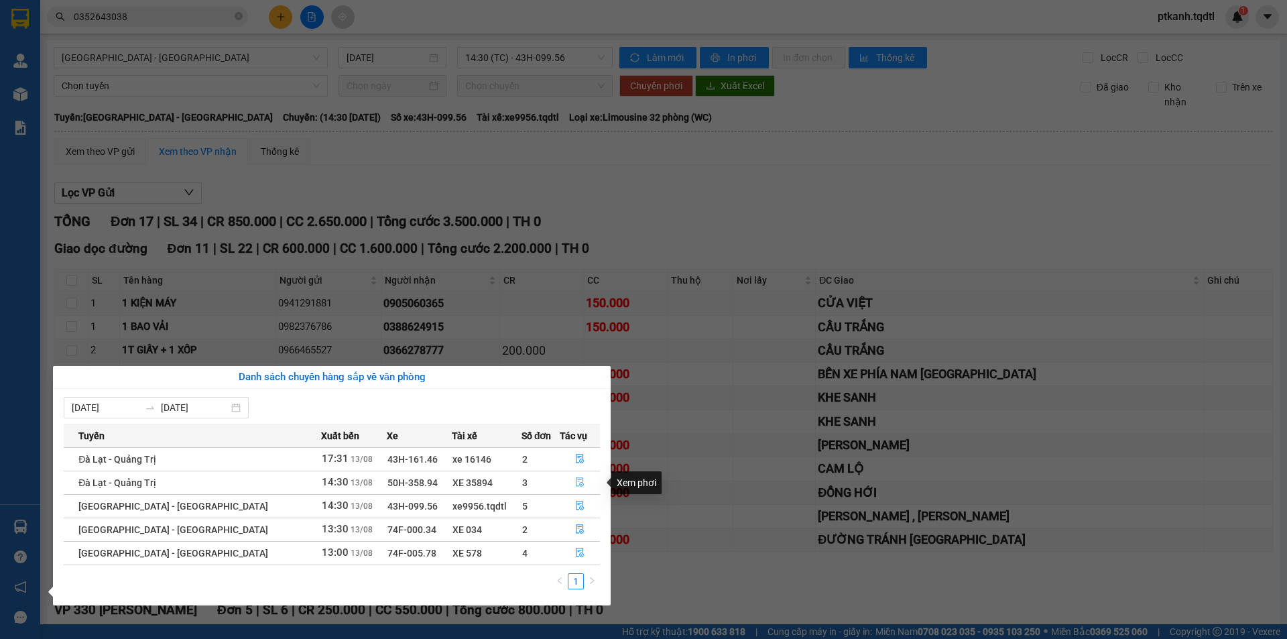
click at [575, 481] on icon "file-done" at bounding box center [579, 481] width 9 height 9
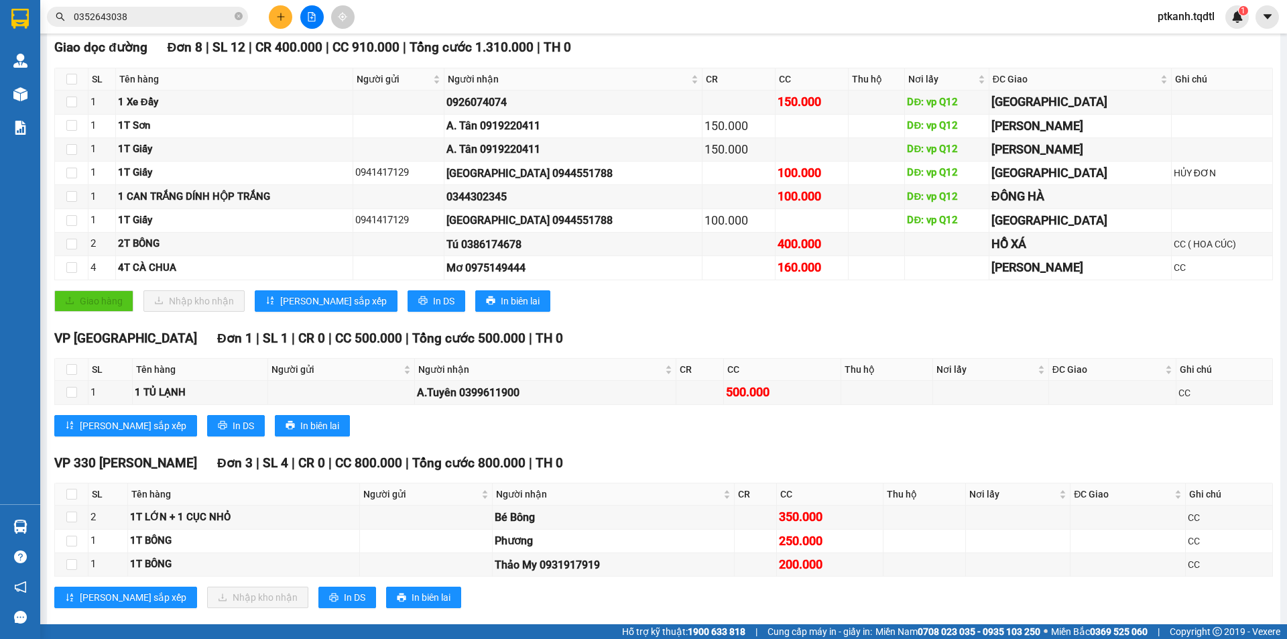
scroll to position [223, 0]
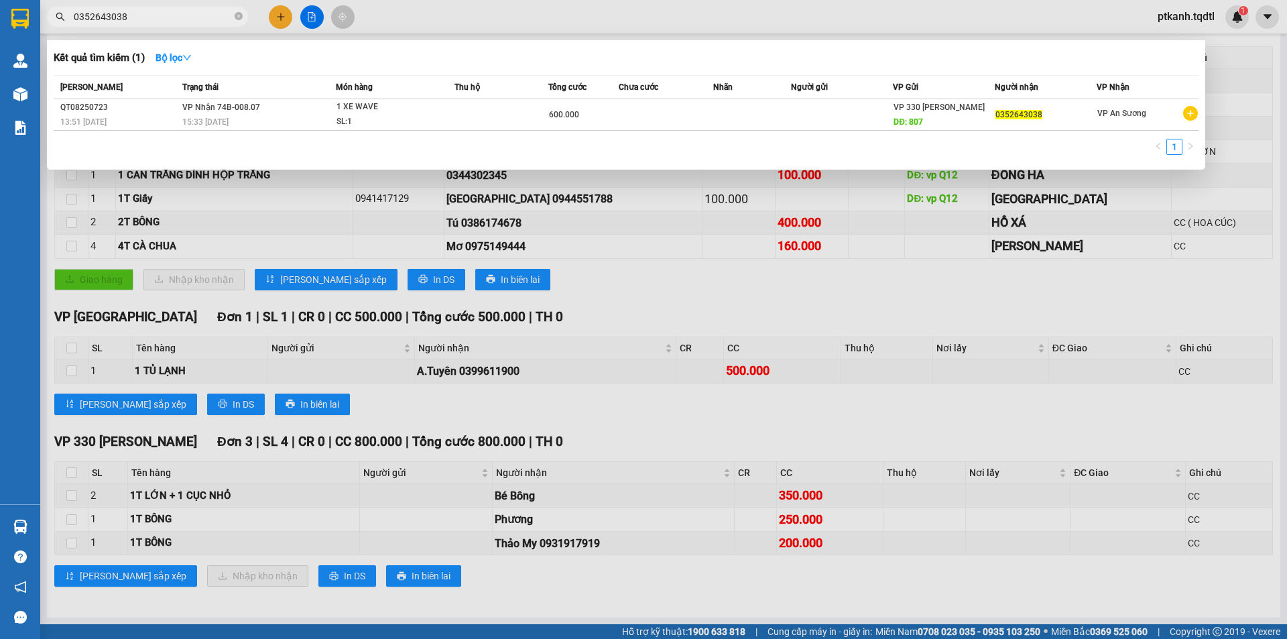
click at [149, 21] on input "0352643038" at bounding box center [153, 16] width 158 height 15
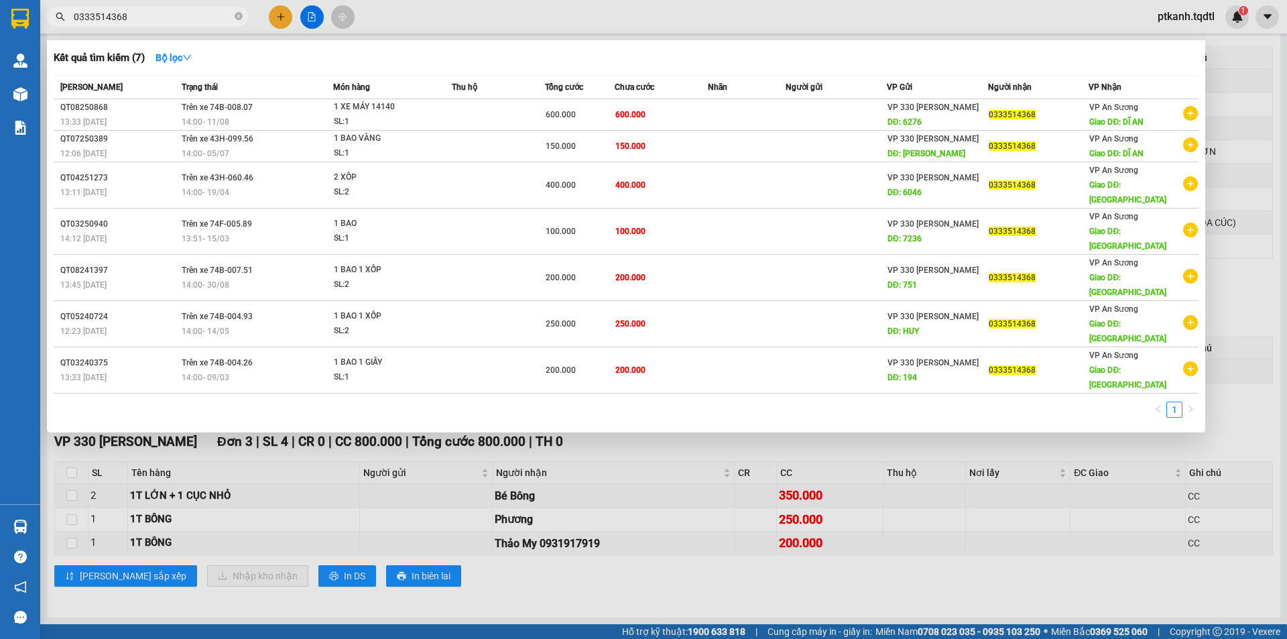
click at [176, 17] on input "0333514368" at bounding box center [153, 16] width 158 height 15
click at [174, 16] on input "0333514368" at bounding box center [153, 16] width 158 height 15
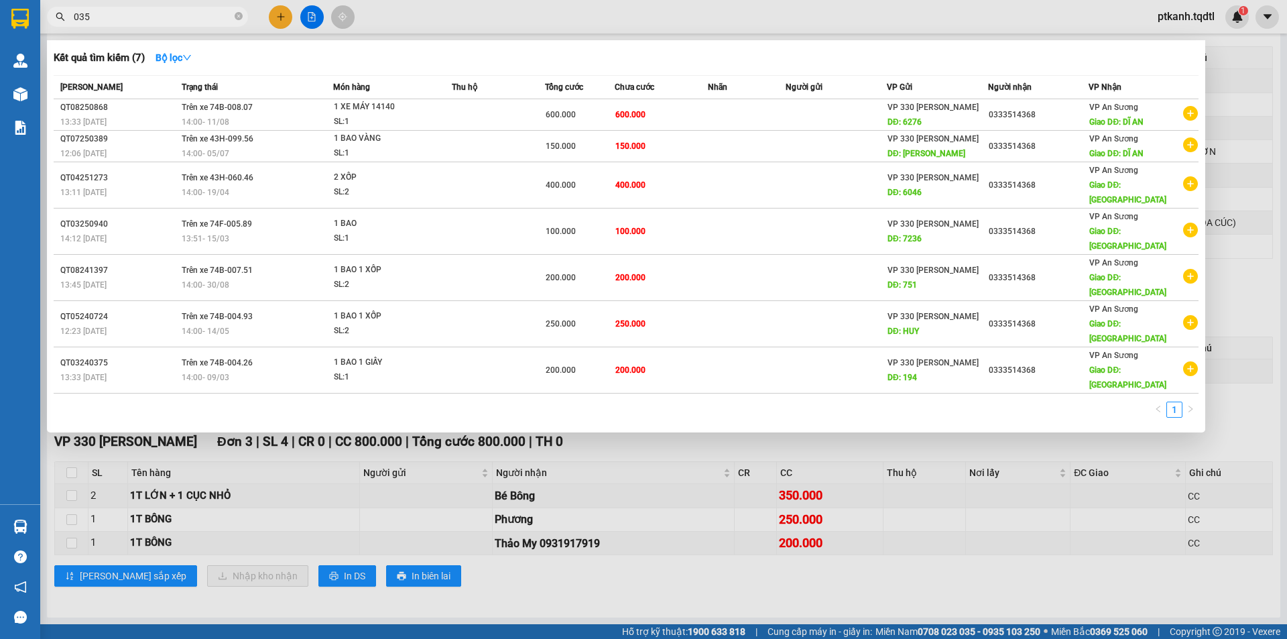
type input "0352"
